Goal: Task Accomplishment & Management: Manage account settings

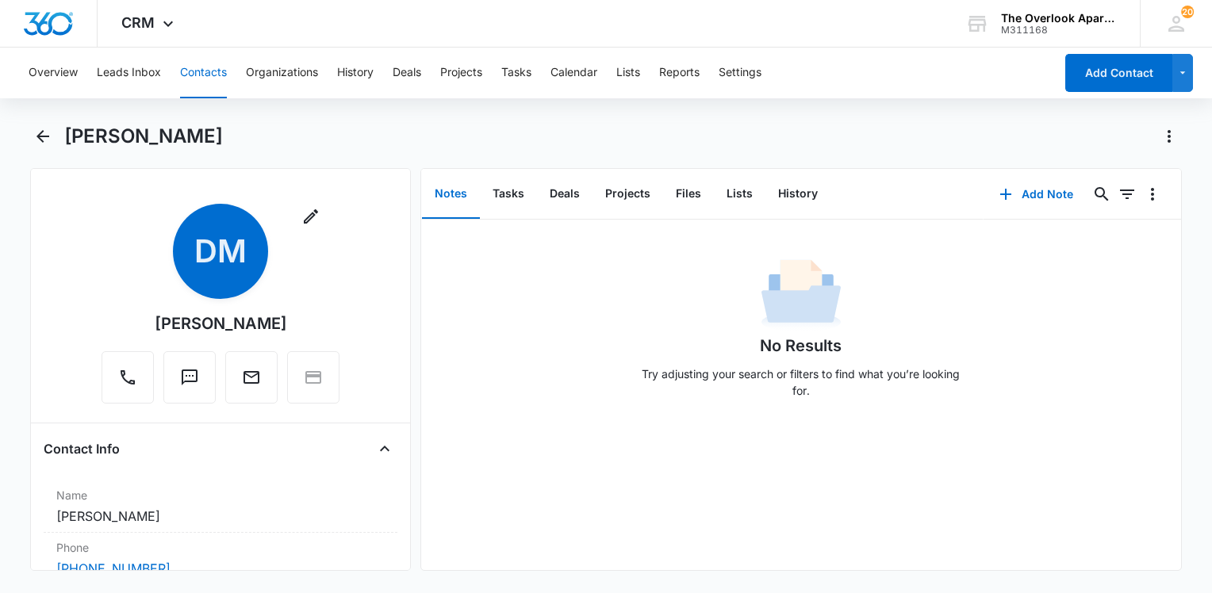
click at [197, 77] on button "Contacts" at bounding box center [203, 73] width 47 height 51
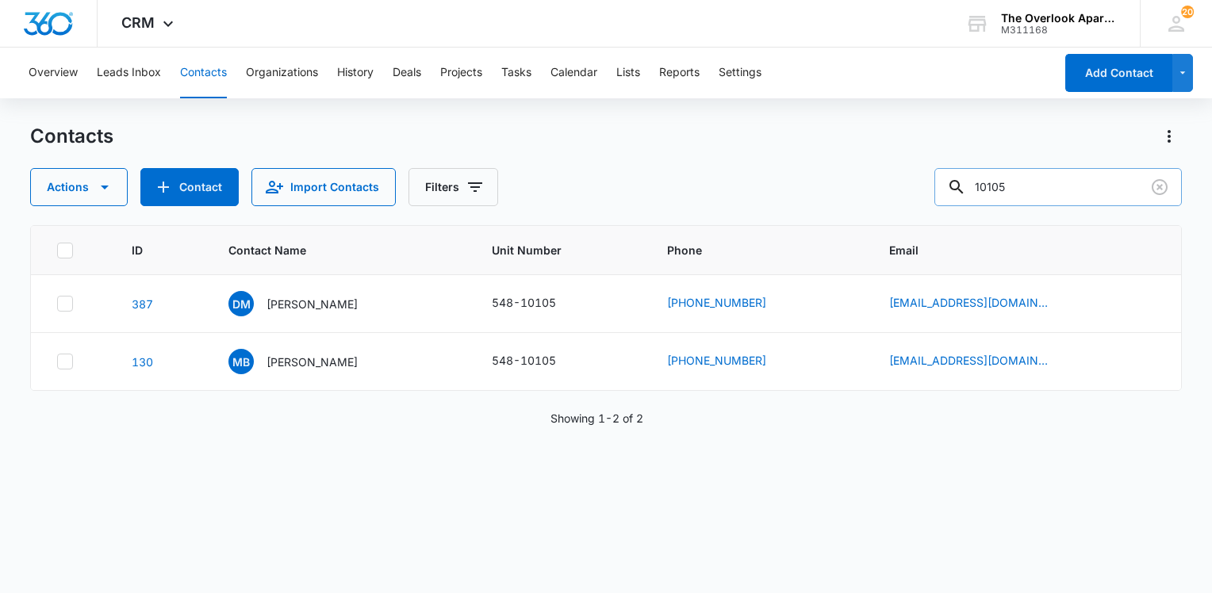
click at [1057, 191] on input "10105" at bounding box center [1057, 187] width 247 height 38
click at [1056, 191] on input "10105" at bounding box center [1057, 187] width 247 height 38
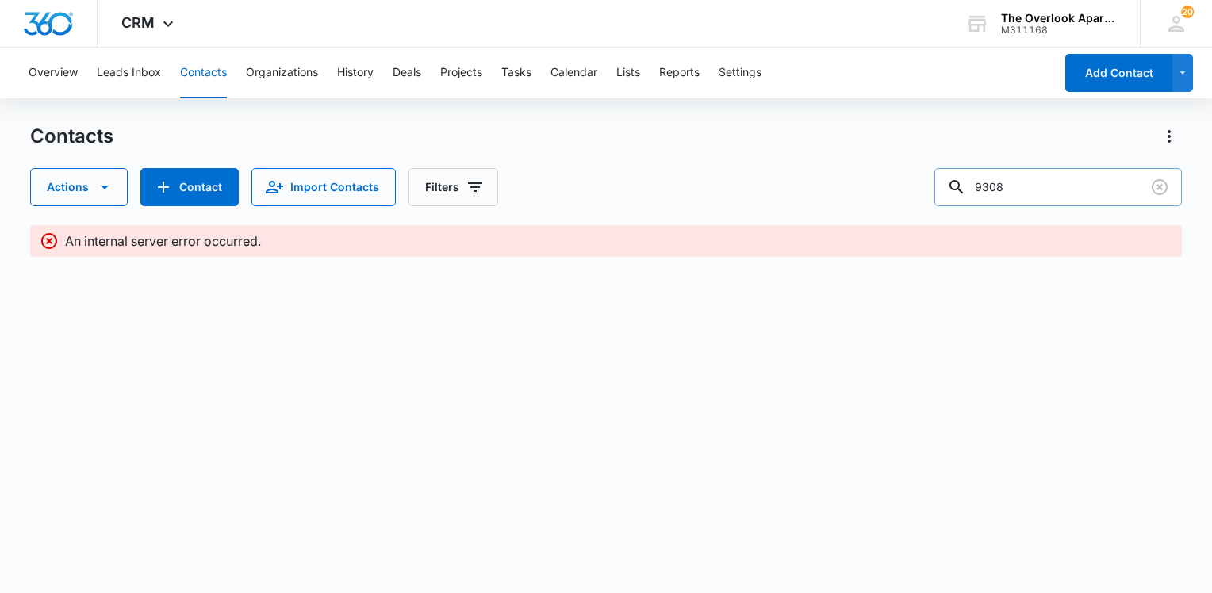
click at [1056, 190] on input "9308" at bounding box center [1057, 187] width 247 height 38
type input "9308"
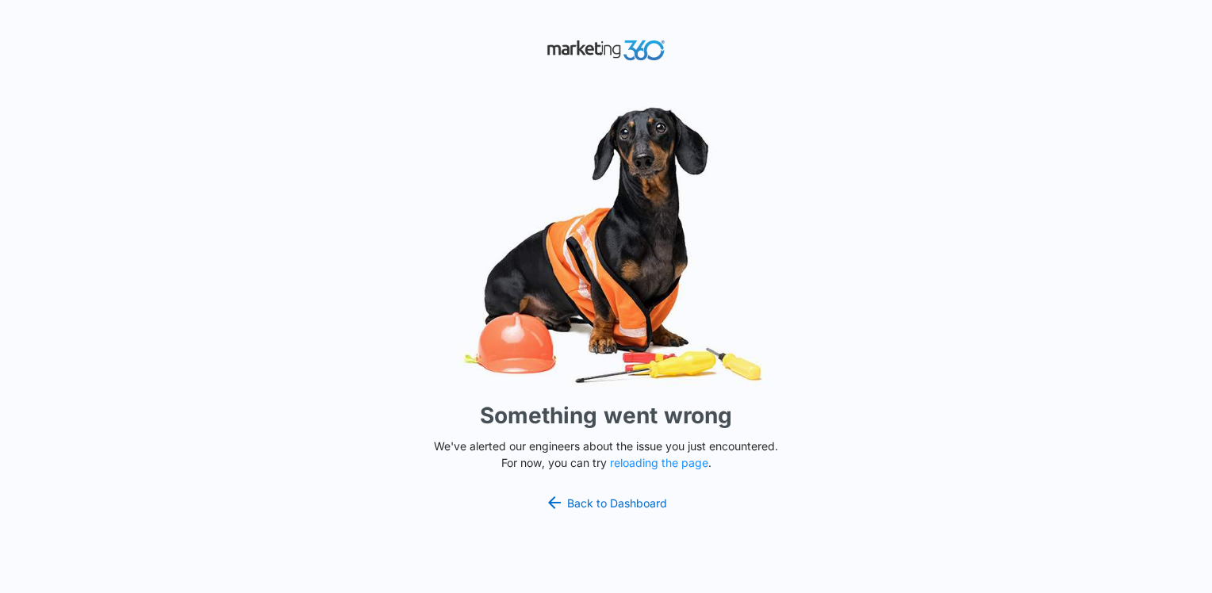
click at [646, 473] on div "Something went wrong We've alerted our engineers about the issue you just encou…" at bounding box center [606, 296] width 1212 height 593
click at [643, 467] on button "reloading the page" at bounding box center [659, 463] width 98 height 13
